Goal: Transaction & Acquisition: Book appointment/travel/reservation

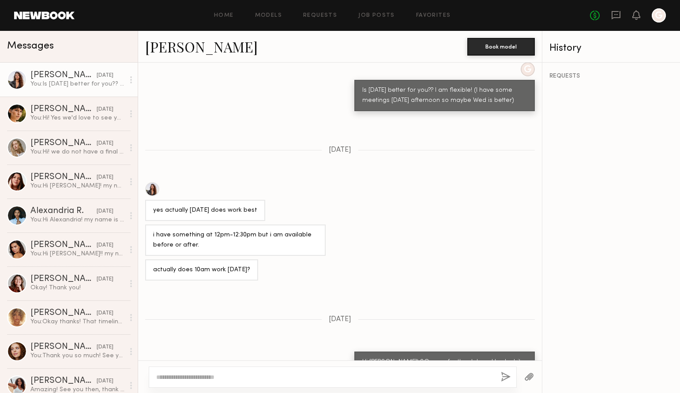
scroll to position [28, 0]
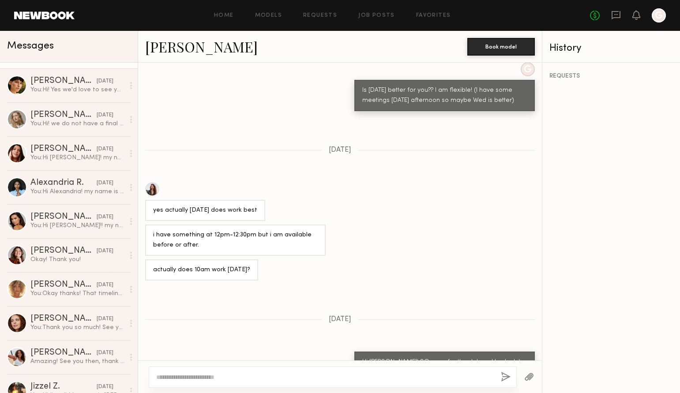
click at [52, 16] on link at bounding box center [44, 15] width 60 height 8
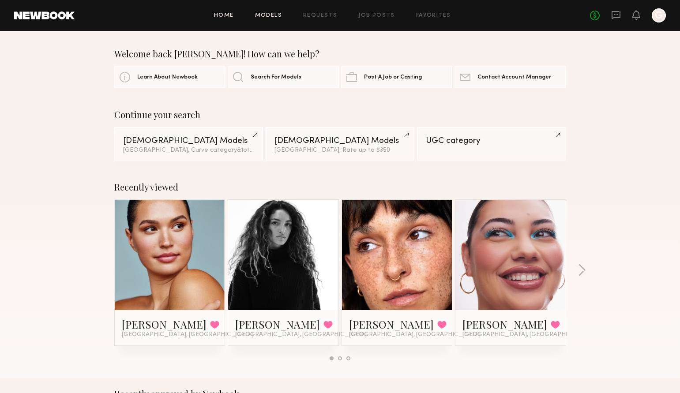
click at [274, 14] on link "Models" at bounding box center [268, 16] width 27 height 6
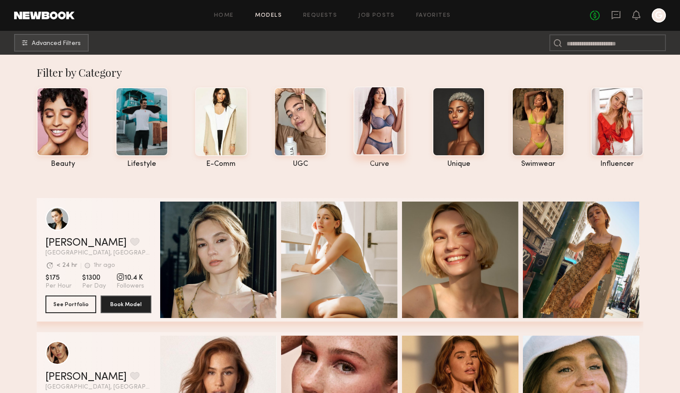
click at [381, 111] on div at bounding box center [379, 120] width 52 height 69
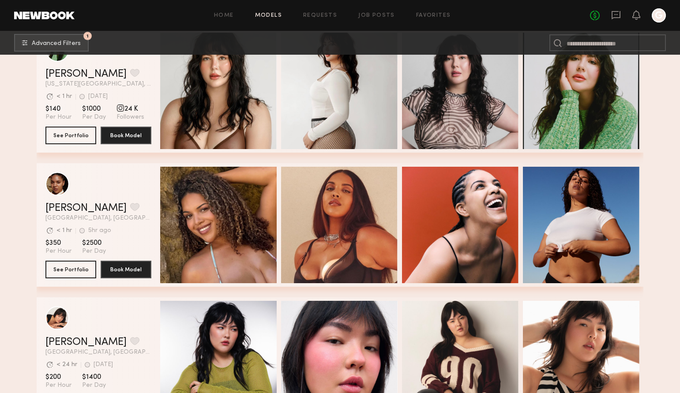
scroll to position [787, 0]
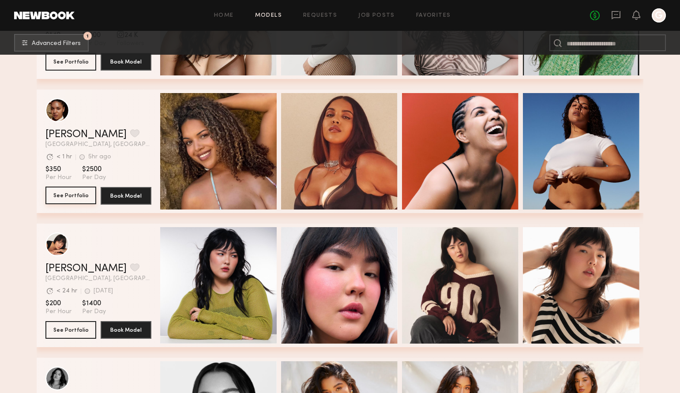
click at [67, 194] on button "See Portfolio" at bounding box center [70, 196] width 51 height 18
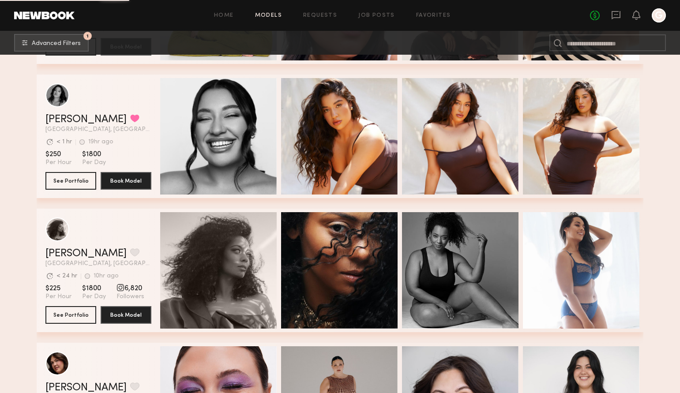
scroll to position [757, 0]
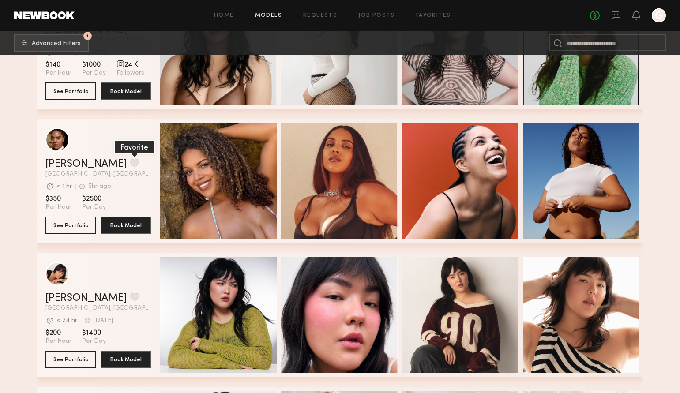
click at [130, 164] on button "grid" at bounding box center [134, 163] width 9 height 8
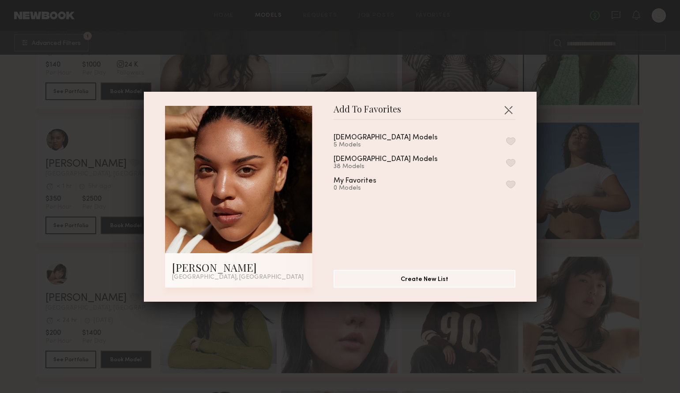
click at [511, 161] on button "button" at bounding box center [510, 163] width 9 height 8
click at [507, 105] on button "button" at bounding box center [508, 110] width 14 height 14
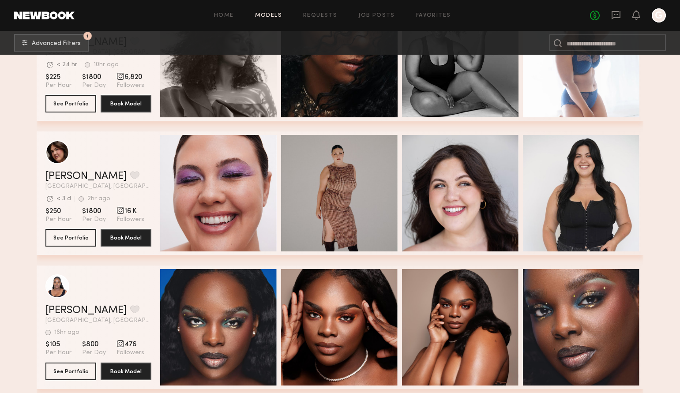
scroll to position [1282, 0]
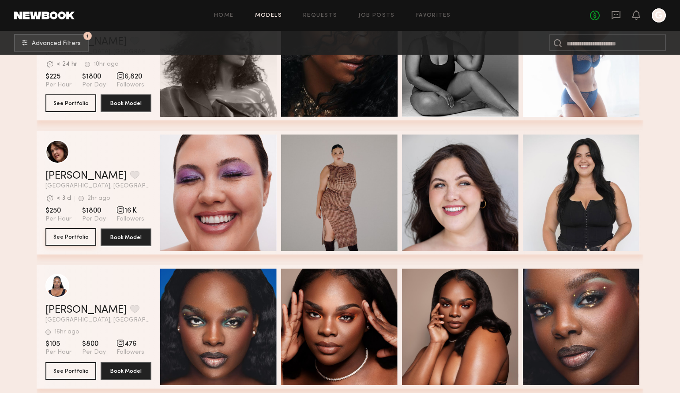
click at [75, 237] on button "See Portfolio" at bounding box center [70, 237] width 51 height 18
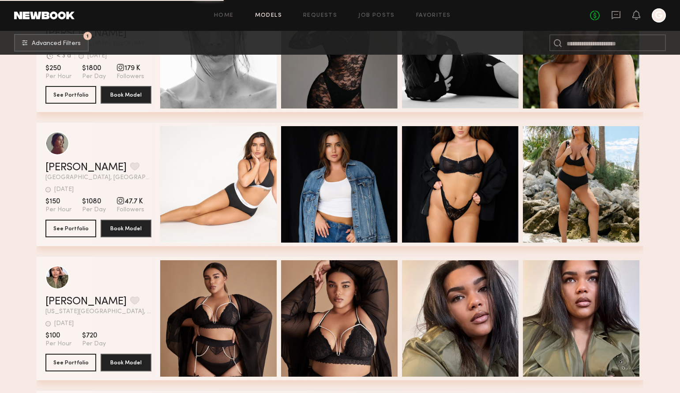
scroll to position [2923, 0]
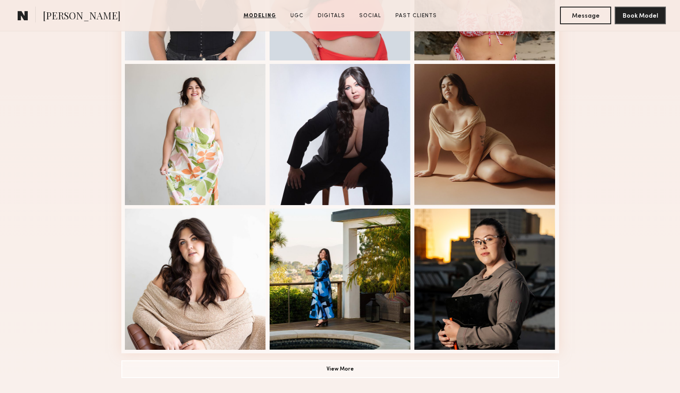
scroll to position [511, 0]
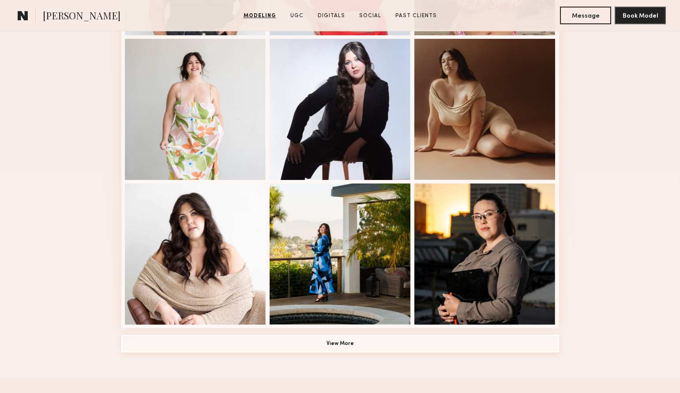
click at [336, 346] on button "View More" at bounding box center [340, 344] width 438 height 18
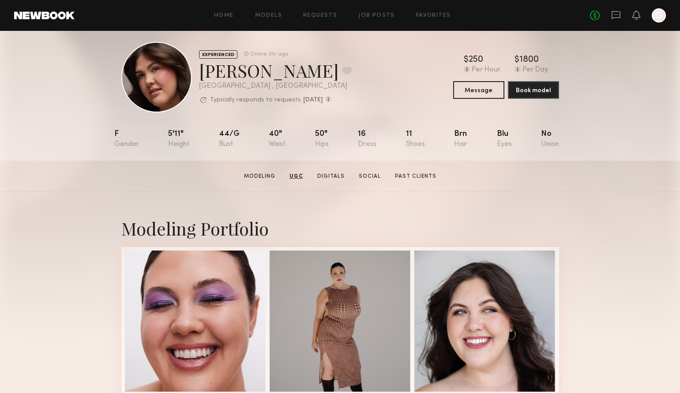
scroll to position [0, 0]
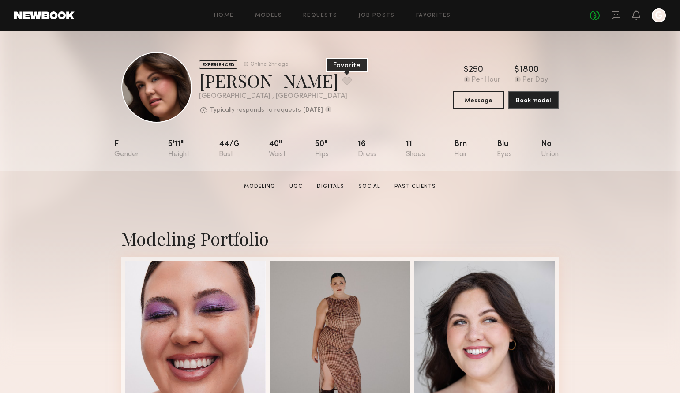
click at [342, 81] on button at bounding box center [346, 81] width 9 height 8
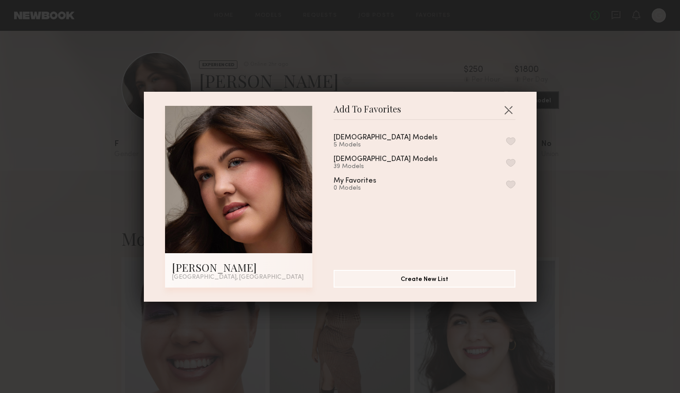
click at [508, 160] on button "button" at bounding box center [510, 163] width 9 height 8
click at [506, 109] on button "button" at bounding box center [508, 110] width 14 height 14
